Goal: Task Accomplishment & Management: Manage account settings

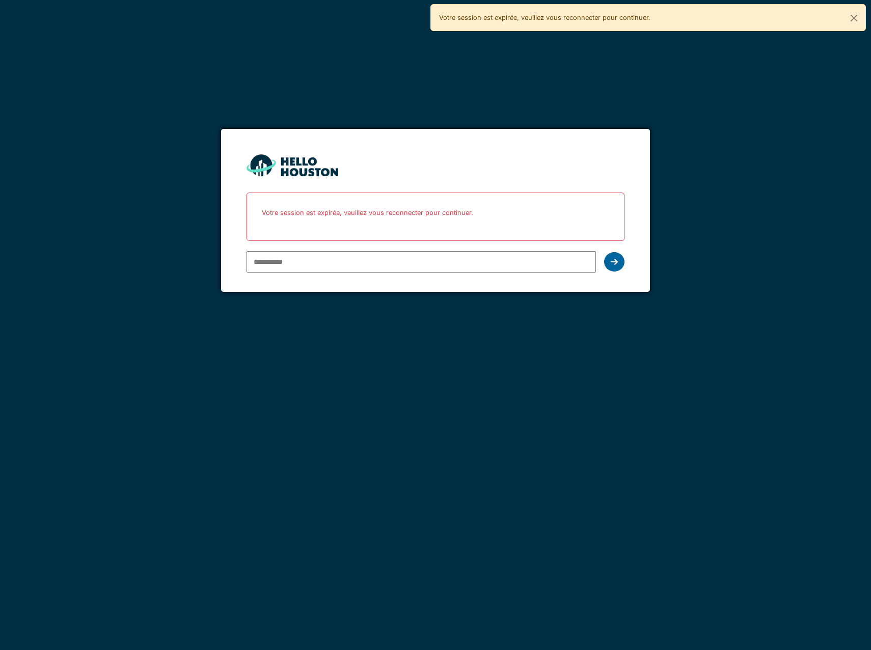
type input "**********"
click at [617, 255] on div at bounding box center [614, 261] width 20 height 19
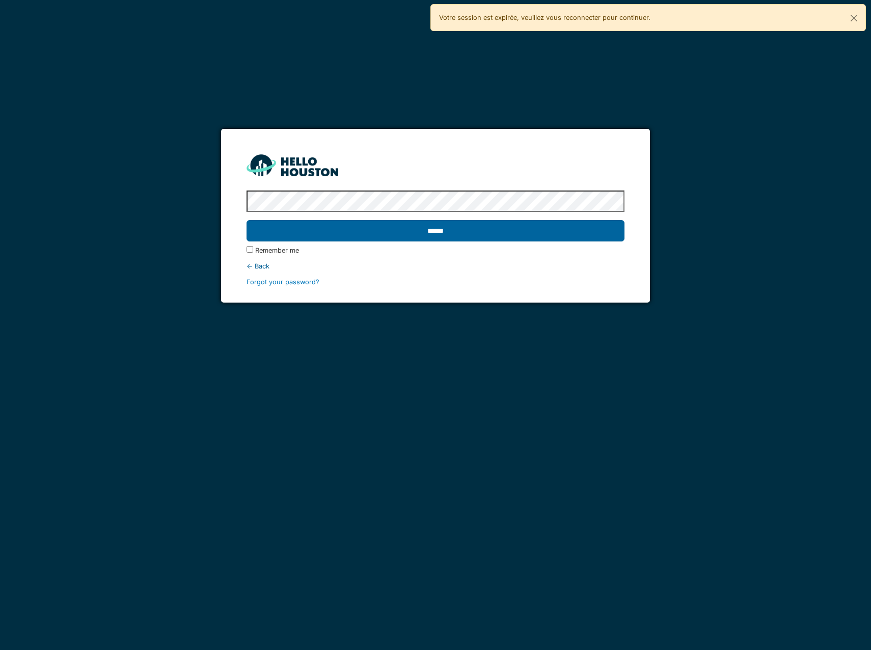
click at [564, 237] on input "******" at bounding box center [436, 230] width 378 height 21
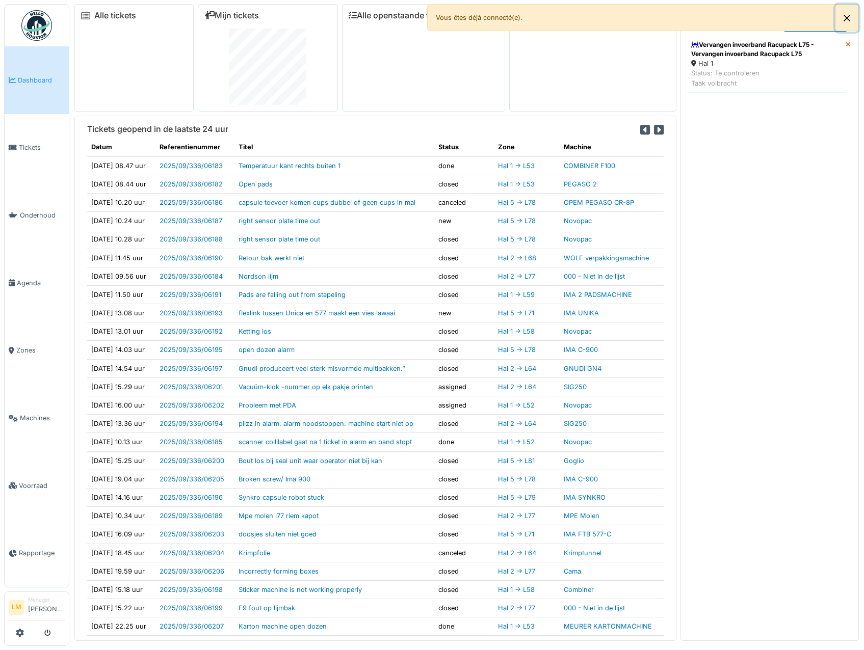
click at [849, 21] on button "Close" at bounding box center [846, 18] width 23 height 27
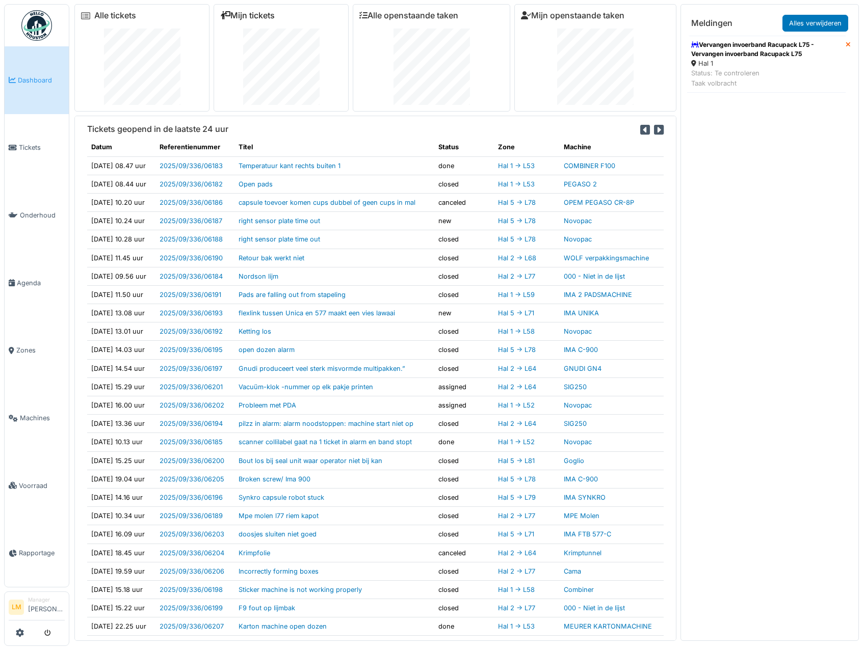
click at [243, 14] on link "Mijn tickets" at bounding box center [247, 16] width 55 height 10
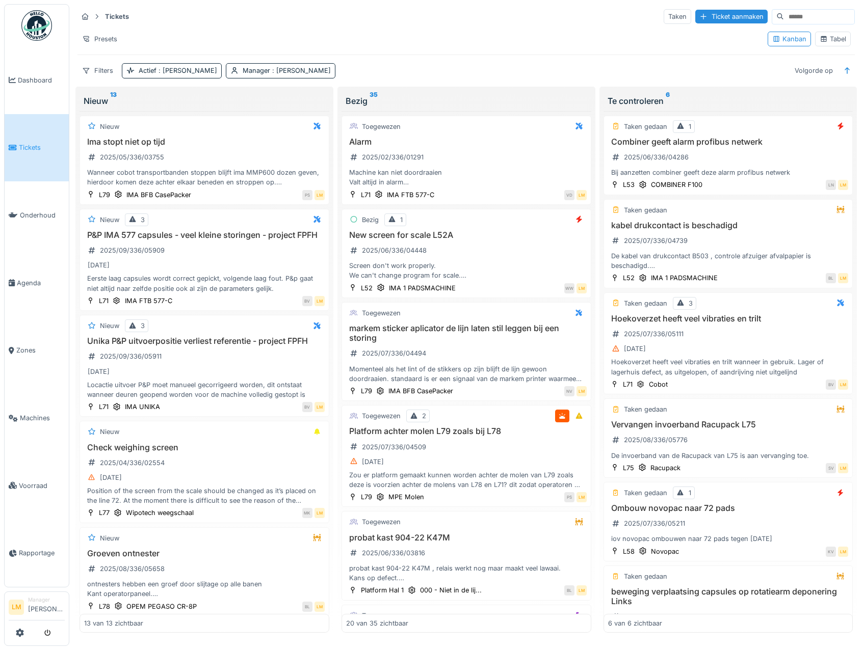
click at [835, 39] on div "Tabel" at bounding box center [832, 39] width 26 height 10
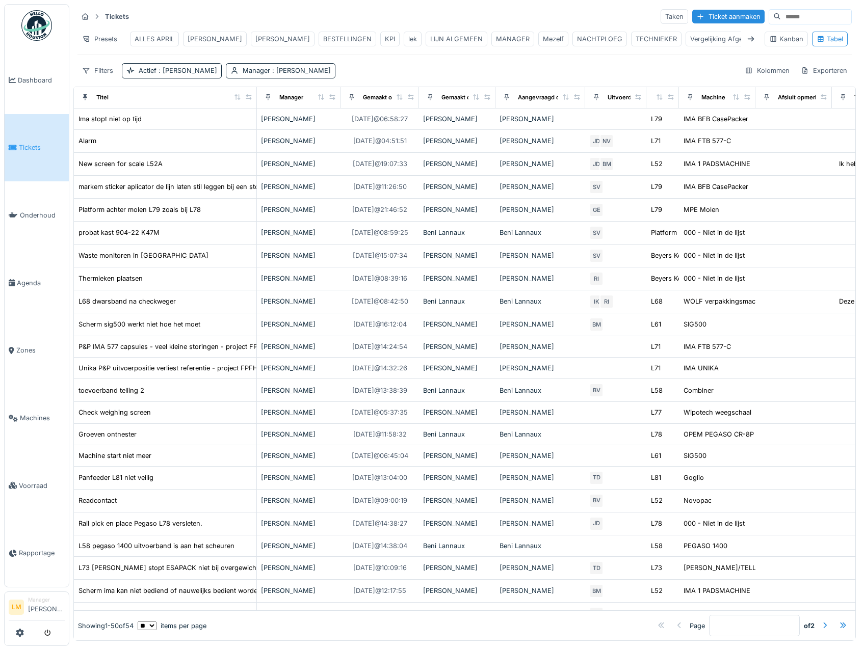
click at [543, 42] on div "Mezelf" at bounding box center [553, 39] width 21 height 10
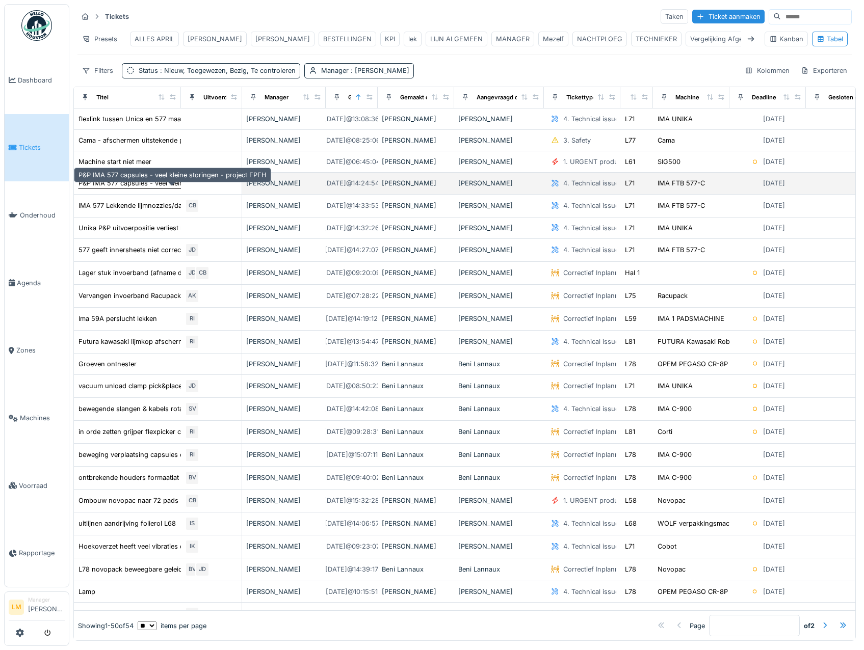
click at [159, 188] on div "P&P IMA 577 capsules - veel kleine storingen - project FPFH" at bounding box center [172, 183] width 188 height 10
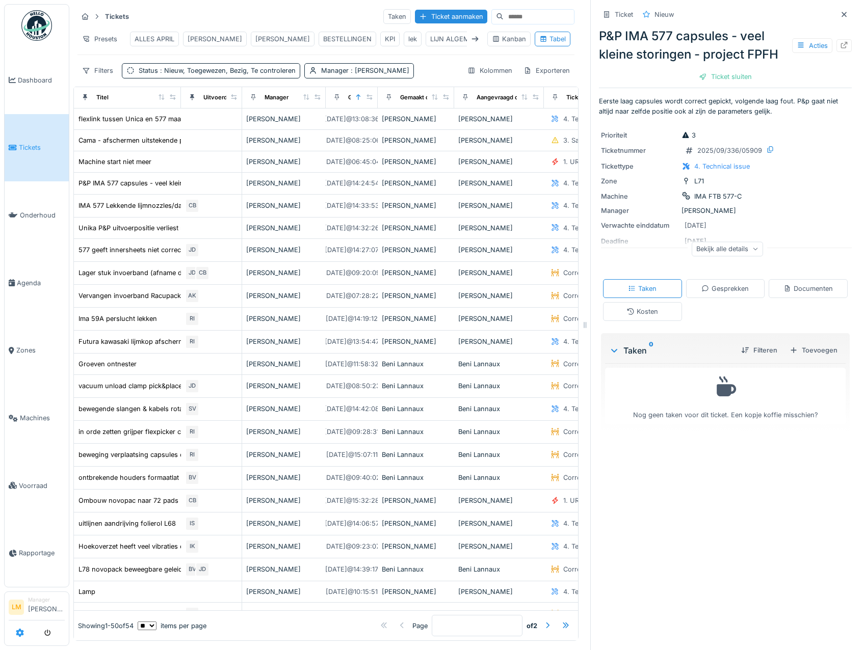
click at [22, 632] on icon at bounding box center [20, 633] width 8 height 8
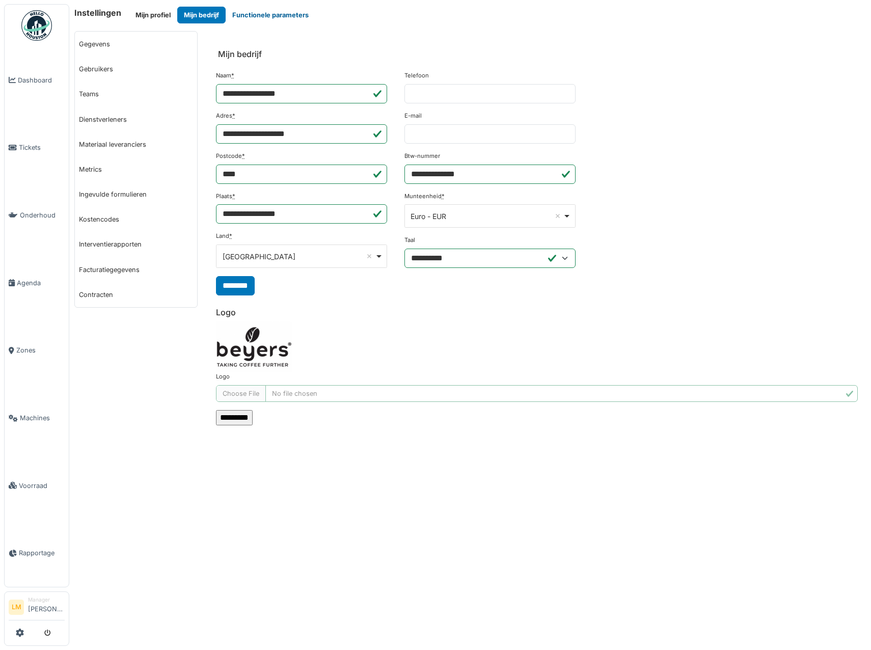
click at [274, 9] on button "Functionele parameters" at bounding box center [271, 15] width 90 height 17
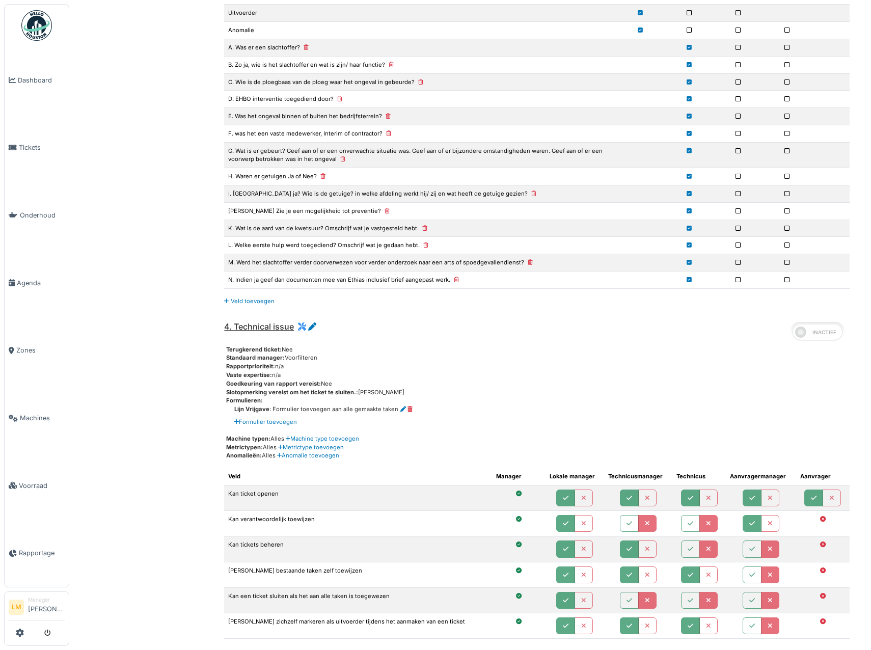
scroll to position [1885, 0]
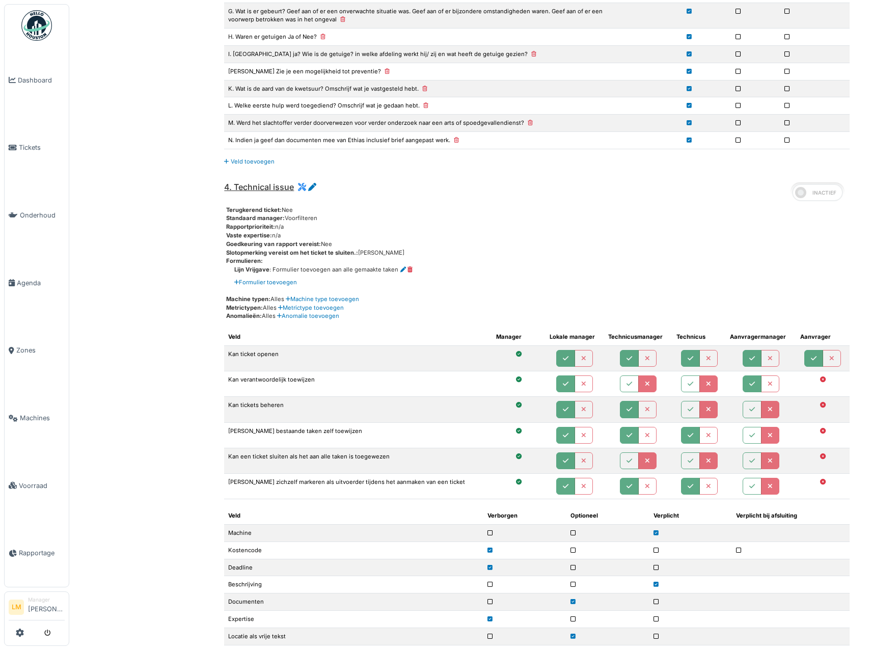
click at [313, 181] on div "4. Technical issue Terugkerend ticket: Nee Standaard manager: Voorfilteren Rapp…" at bounding box center [537, 465] width 642 height 582
click at [313, 188] on icon at bounding box center [312, 187] width 8 height 8
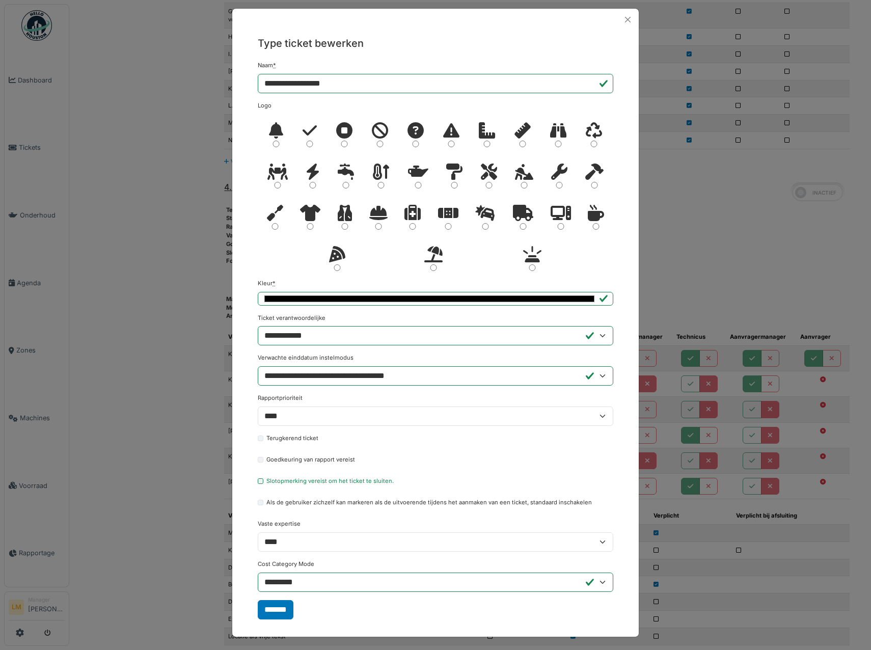
scroll to position [8, 0]
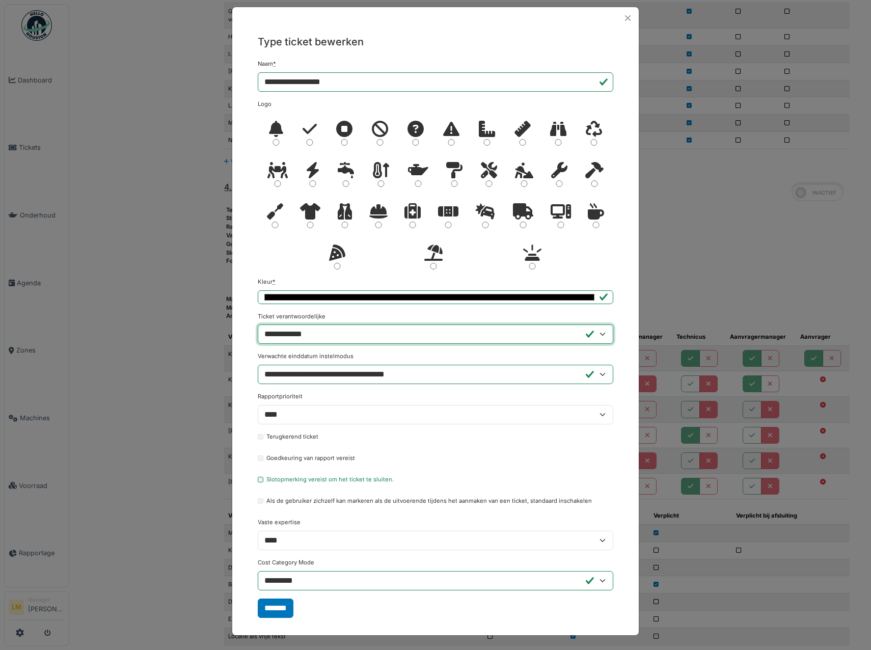
click at [324, 336] on select "**********" at bounding box center [436, 334] width 356 height 19
click at [790, 286] on div "**********" at bounding box center [435, 325] width 871 height 650
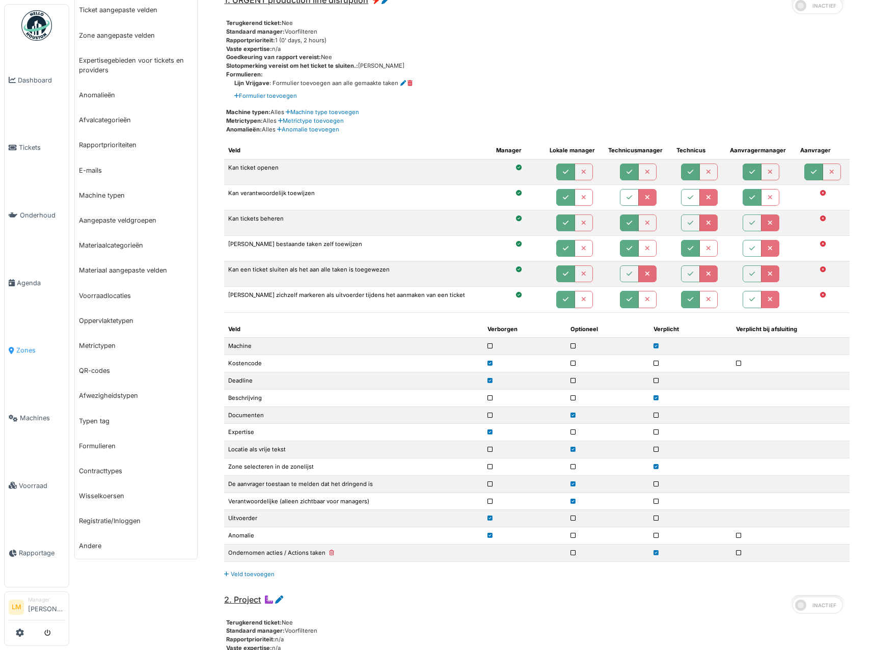
scroll to position [102, 0]
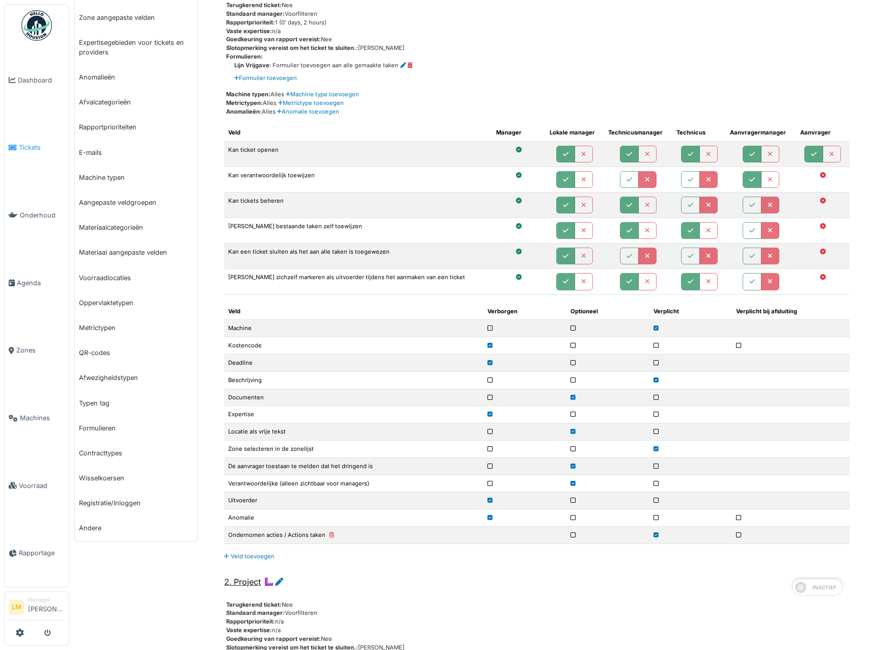
click at [26, 150] on span "Tickets" at bounding box center [42, 148] width 46 height 10
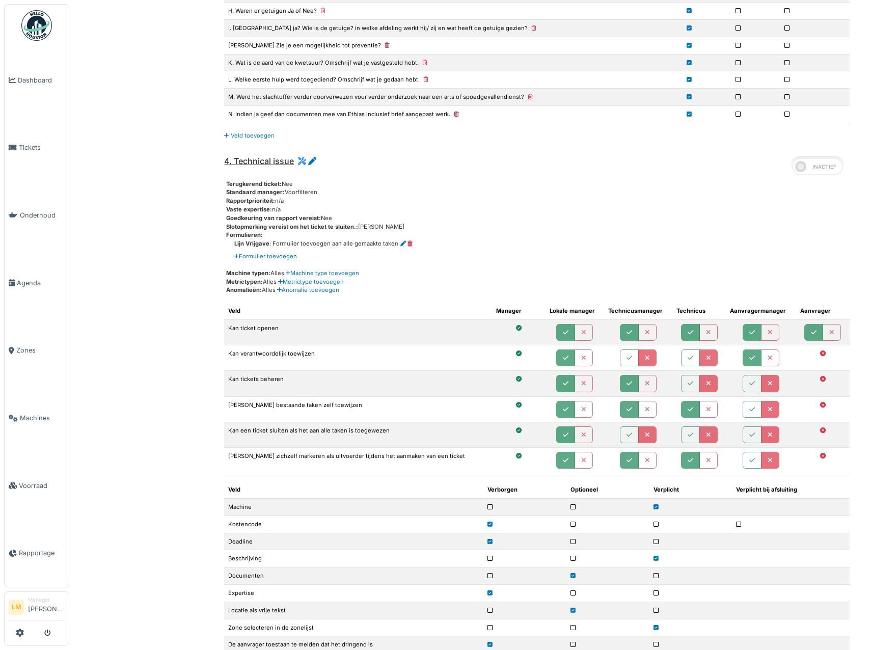
scroll to position [2038, 0]
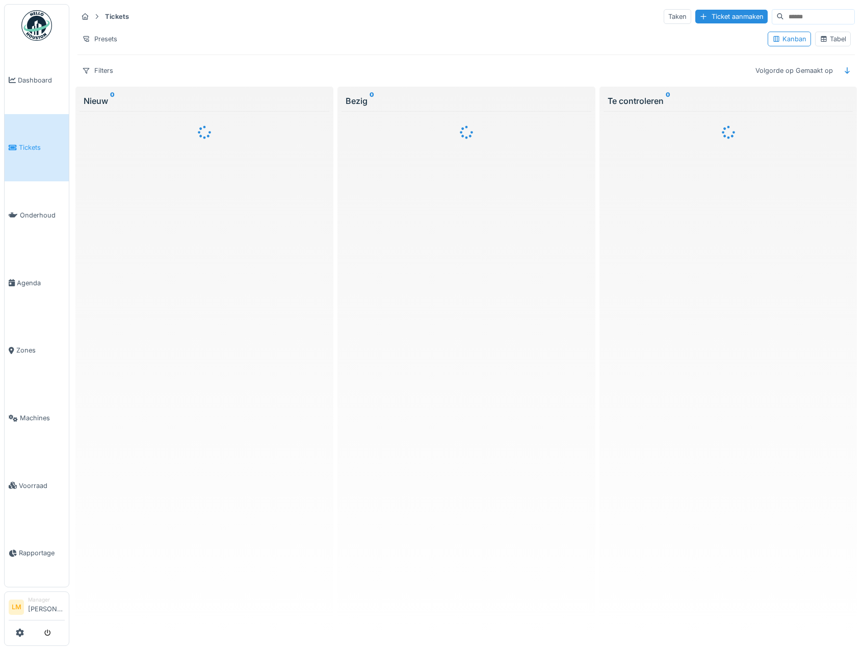
click at [828, 41] on div "Tabel" at bounding box center [832, 39] width 26 height 10
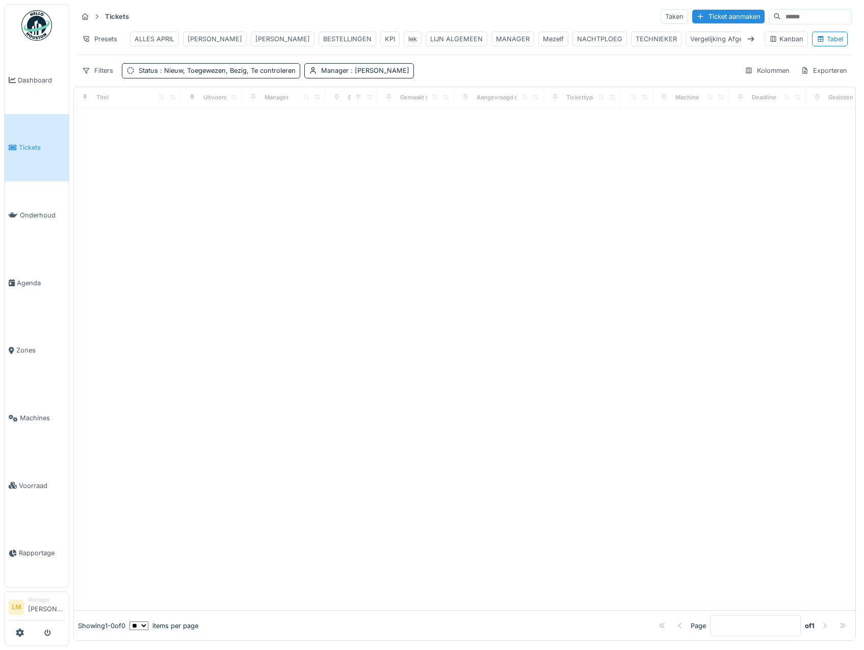
click at [496, 37] on div "MANAGER" at bounding box center [513, 39] width 34 height 10
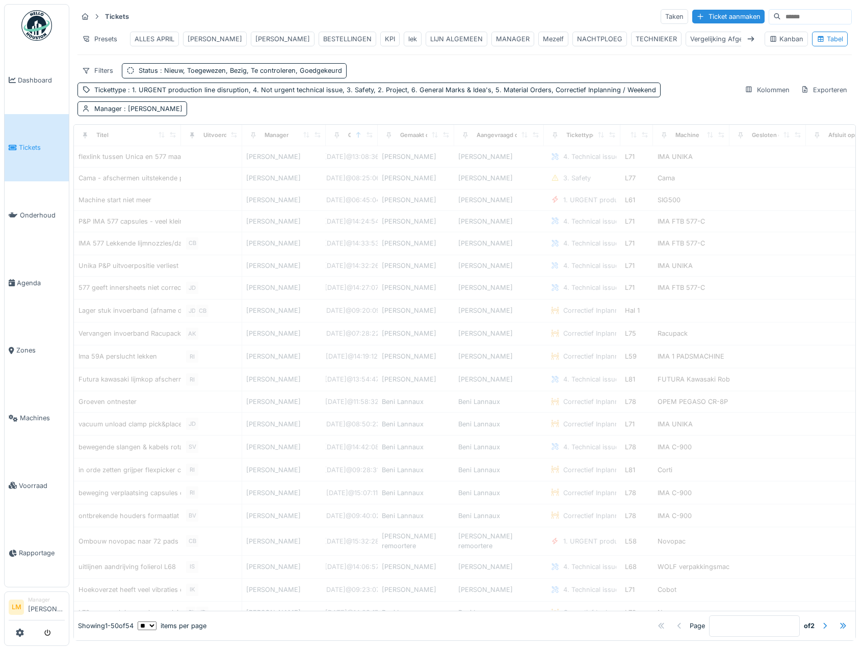
click at [540, 39] on div "Mezelf" at bounding box center [553, 39] width 30 height 15
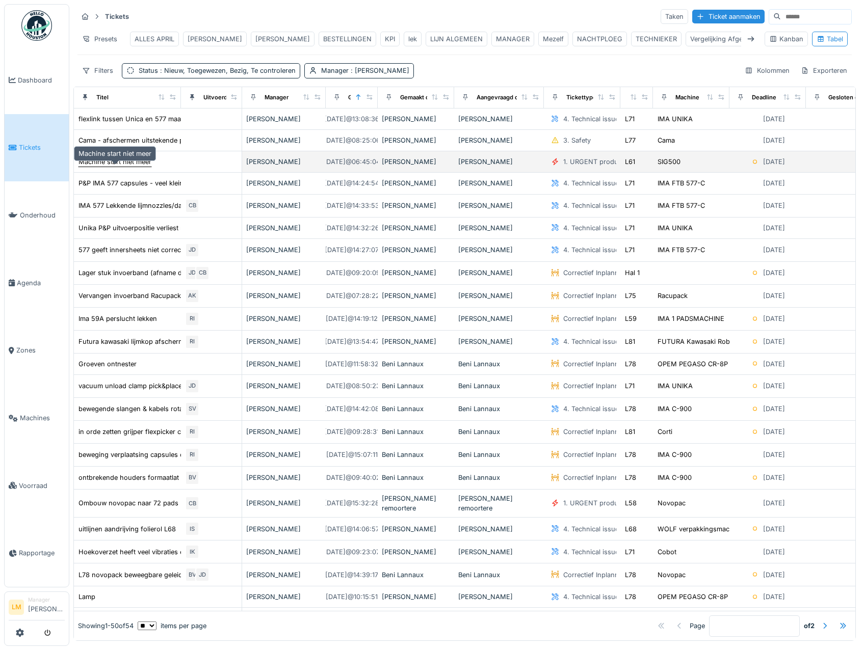
click at [112, 167] on div "Machine start niet meer" at bounding box center [114, 162] width 73 height 10
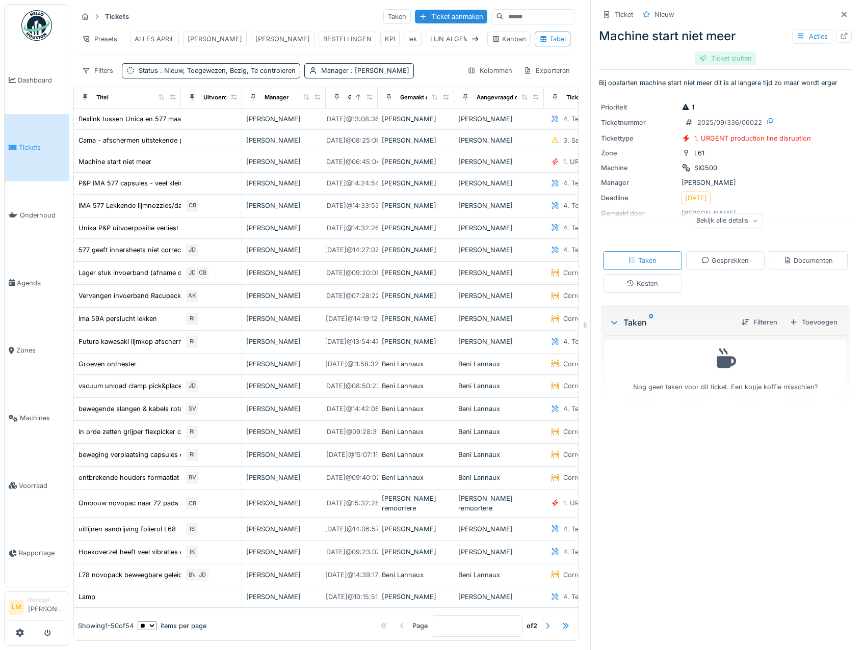
click at [709, 65] on div "Ticket sluiten" at bounding box center [725, 58] width 61 height 14
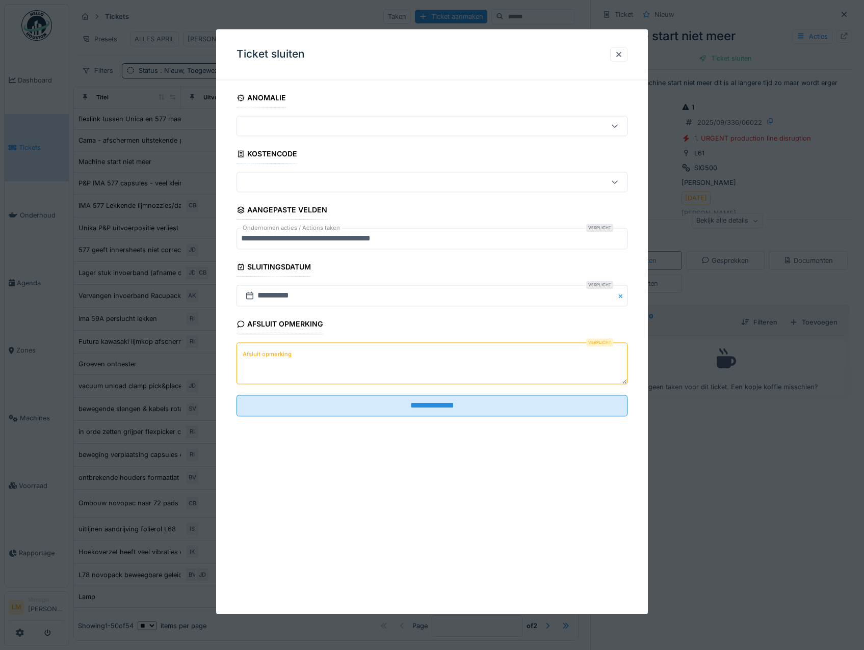
click at [416, 372] on textarea "Afsluit opmerking" at bounding box center [431, 363] width 391 height 42
type textarea "*"
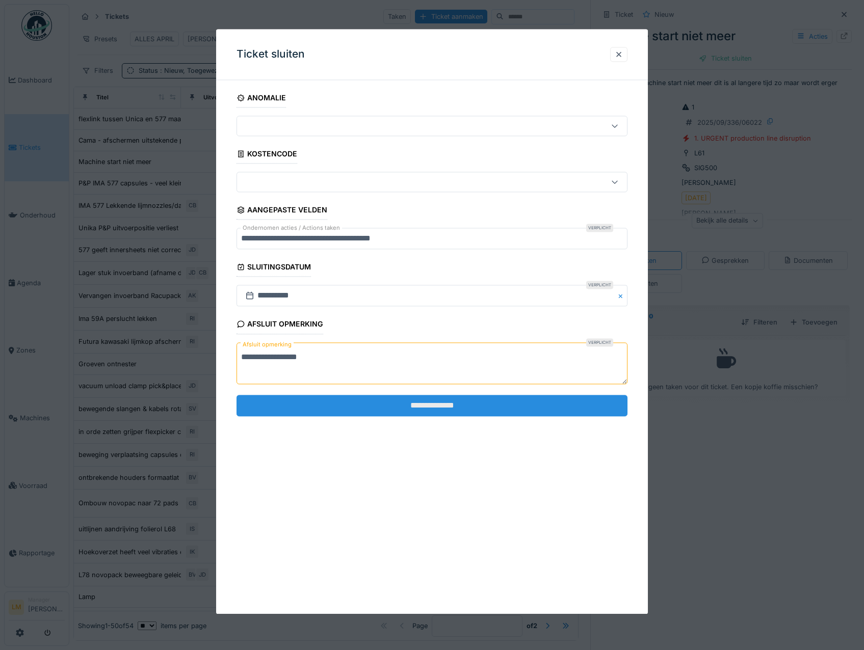
type textarea "**********"
click at [389, 408] on input "**********" at bounding box center [431, 405] width 391 height 21
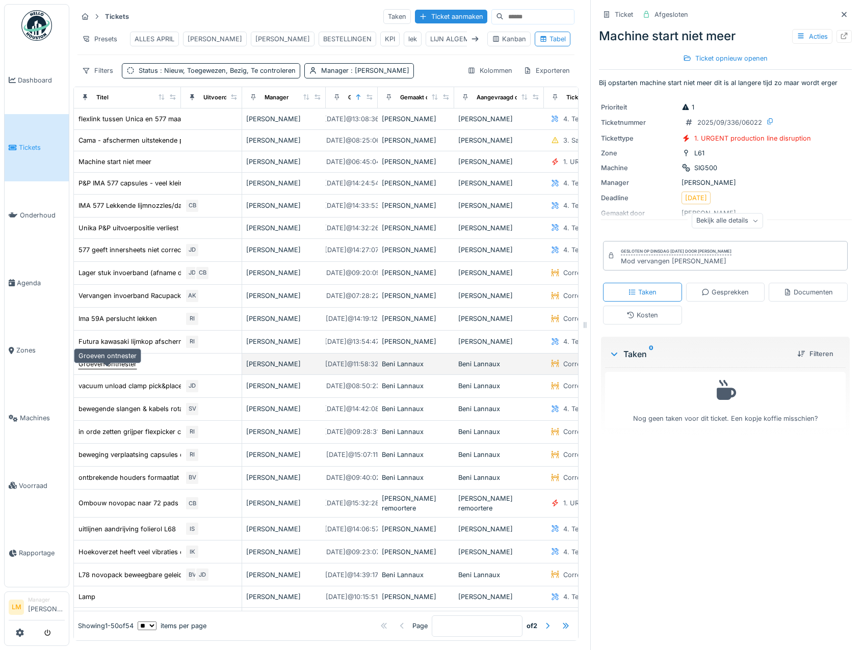
click at [125, 369] on div "Groeven ontnester" at bounding box center [107, 364] width 58 height 10
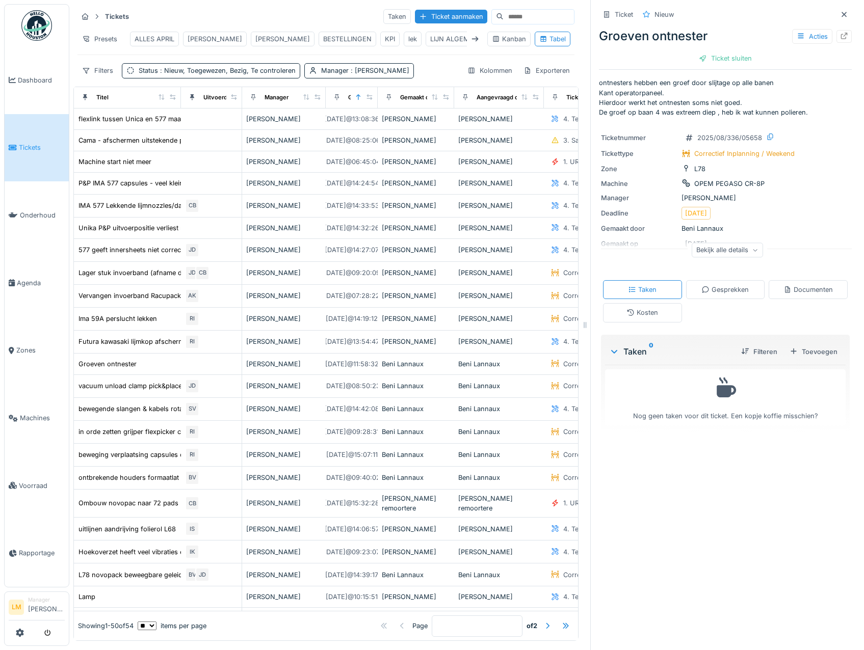
click at [722, 252] on div "Bekijk alle details" at bounding box center [726, 250] width 71 height 15
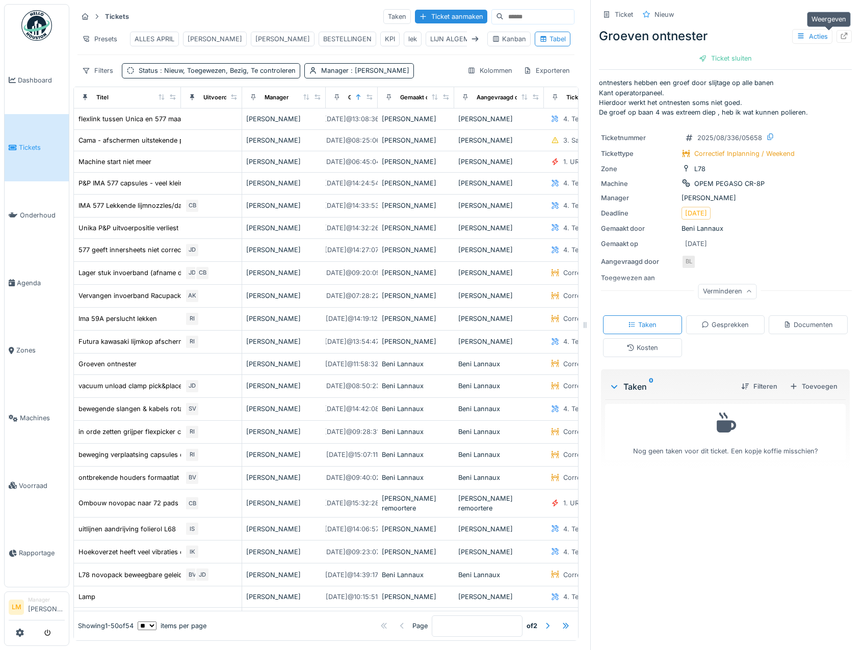
click at [836, 41] on div at bounding box center [843, 36] width 15 height 13
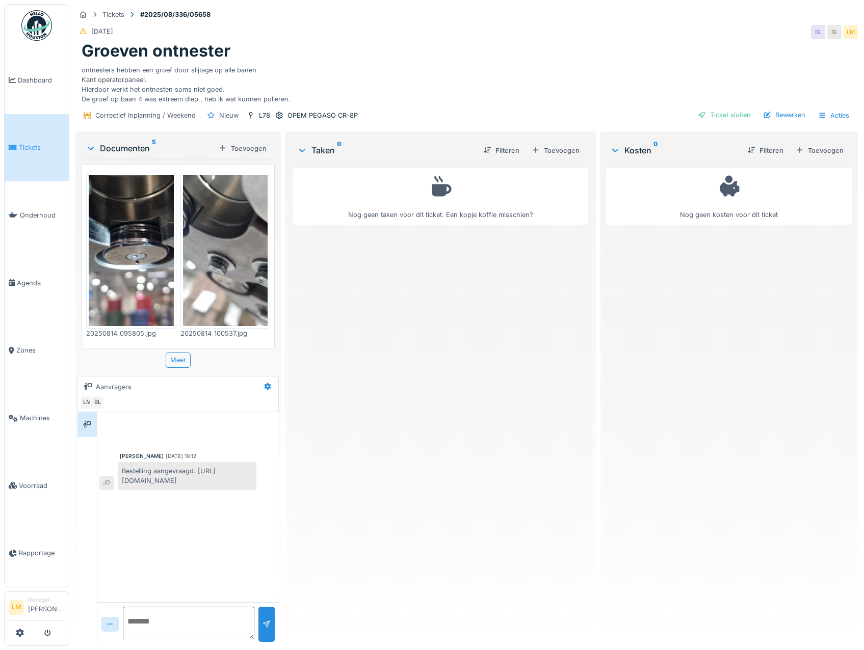
click at [111, 270] on img at bounding box center [131, 250] width 85 height 151
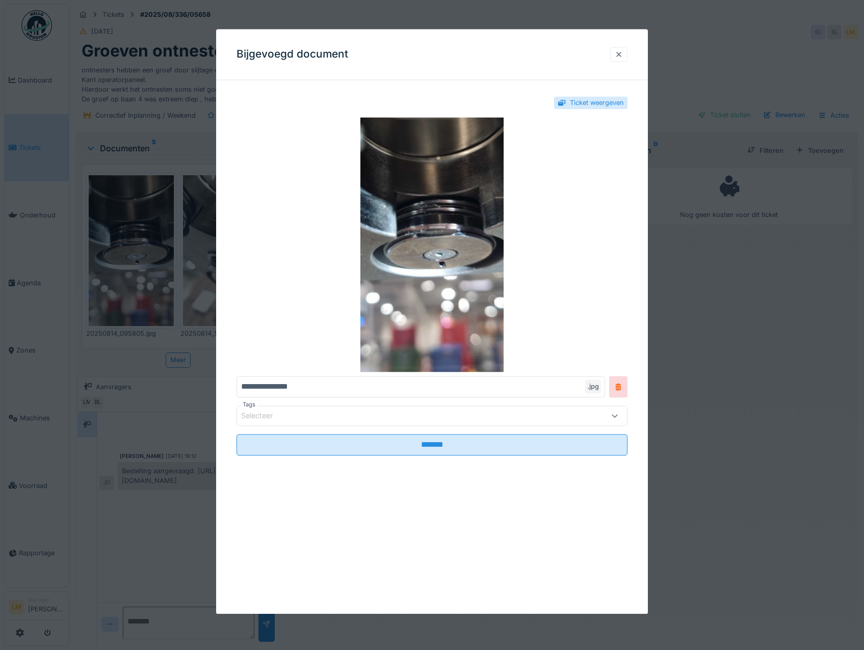
click at [623, 49] on div at bounding box center [619, 54] width 8 height 10
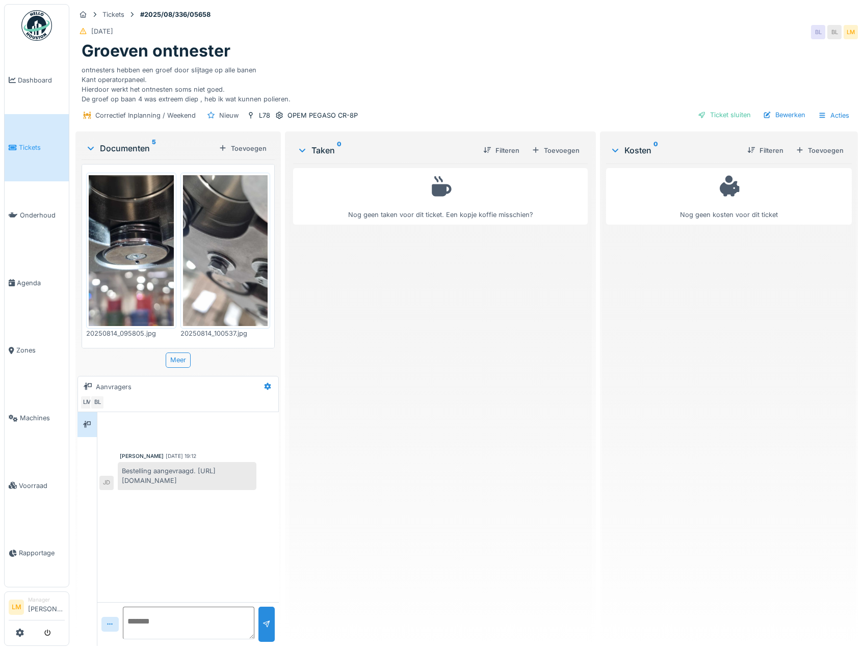
click at [204, 239] on img at bounding box center [225, 250] width 85 height 151
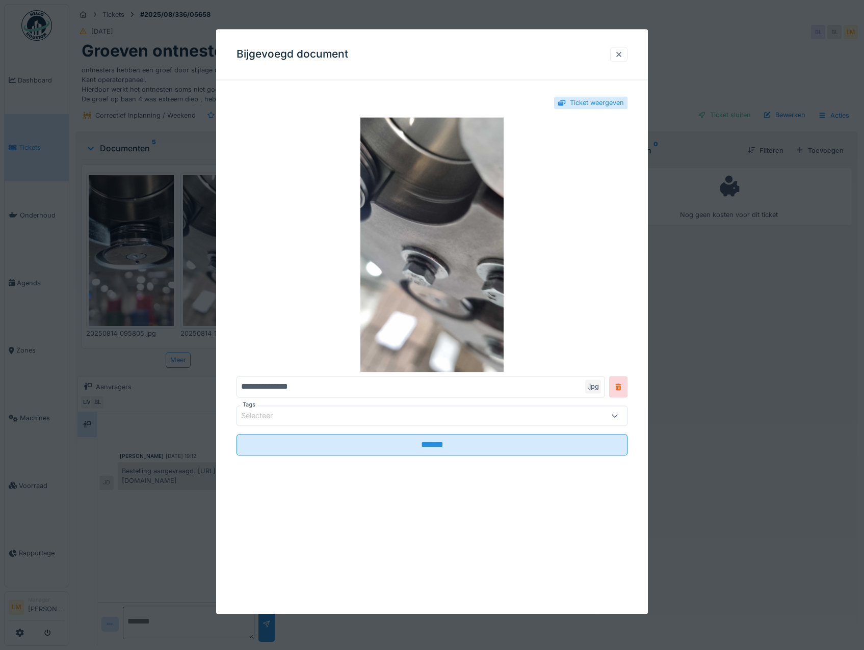
click at [623, 51] on div at bounding box center [619, 54] width 8 height 10
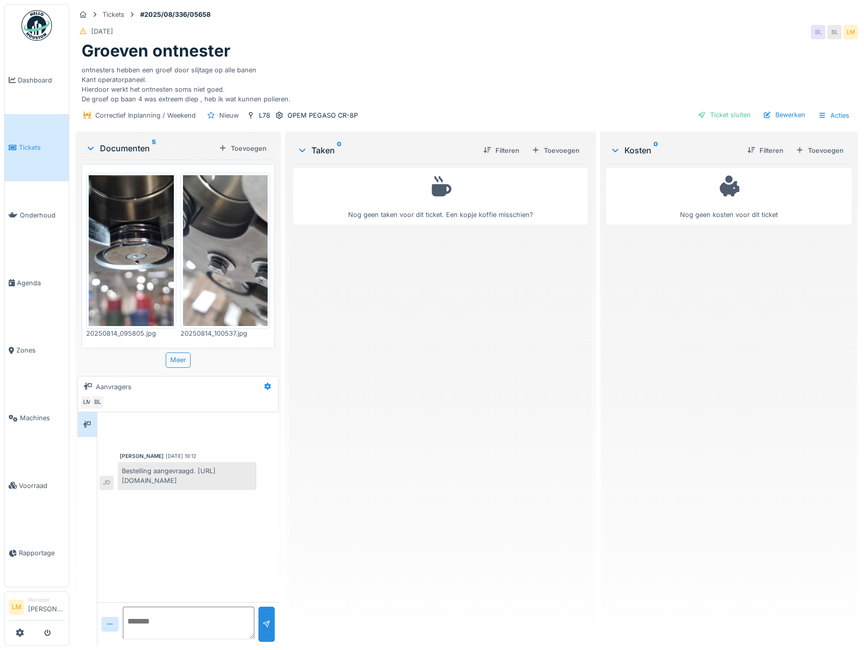
drag, startPoint x: 135, startPoint y: 493, endPoint x: 120, endPoint y: 479, distance: 19.8
click at [120, 479] on div "Bestelling aangevraagd. https://app.hellohouston.io/reports/365899" at bounding box center [187, 476] width 139 height 28
copy div "https://app.hellohouston.io/reports/365899"
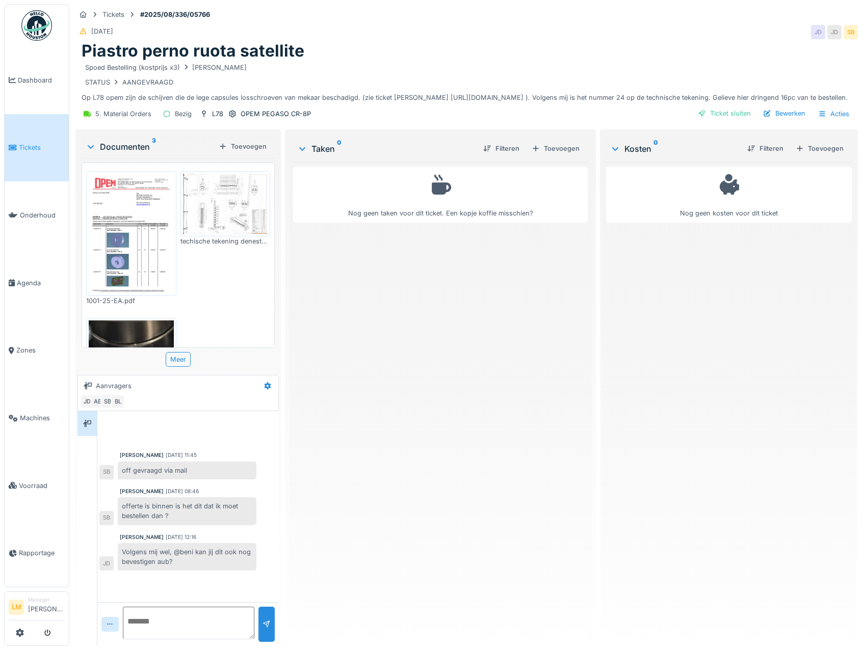
drag, startPoint x: 200, startPoint y: 505, endPoint x: 449, endPoint y: 571, distance: 258.2
click at [450, 571] on div "Nog geen taken voor dit ticket. Een kopje koffie misschien?" at bounding box center [440, 400] width 294 height 476
click at [198, 640] on div at bounding box center [188, 624] width 131 height 35
click at [186, 642] on div at bounding box center [187, 624] width 181 height 44
click at [184, 628] on textarea at bounding box center [188, 623] width 131 height 33
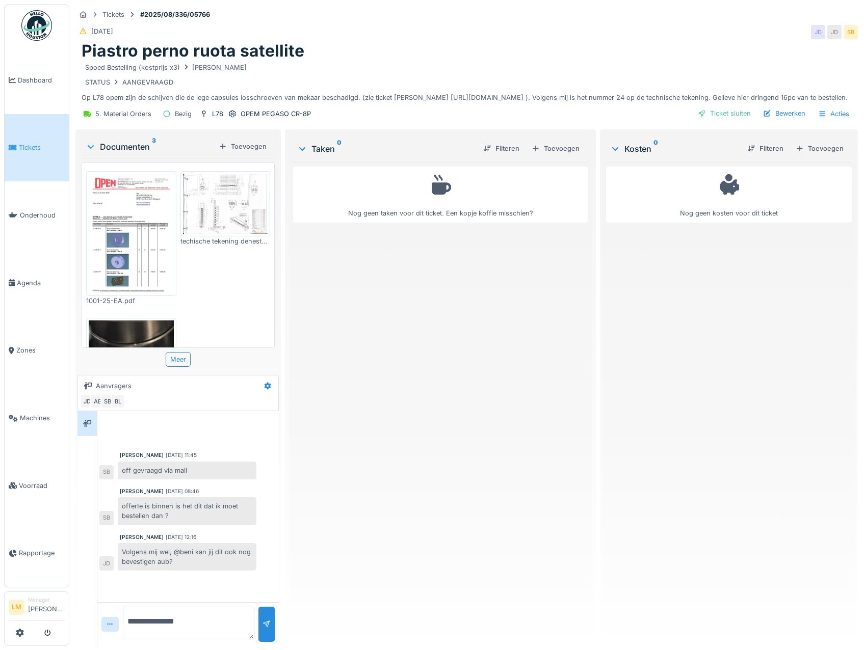
type textarea "**********"
